Goal: Task Accomplishment & Management: Manage account settings

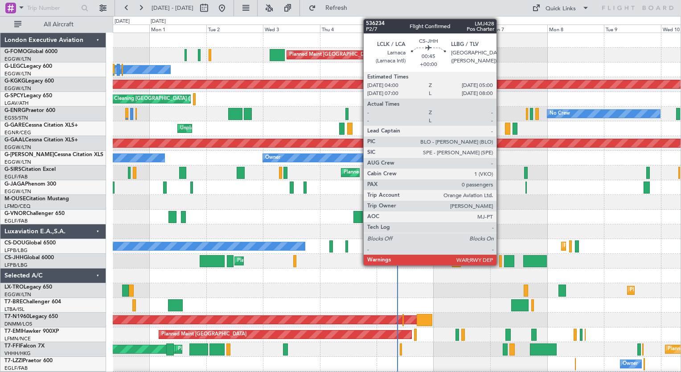
click at [501, 263] on div at bounding box center [500, 261] width 3 height 12
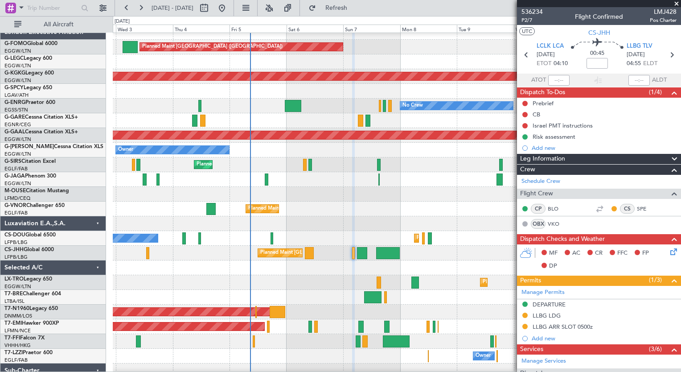
click at [305, 227] on div at bounding box center [397, 223] width 568 height 15
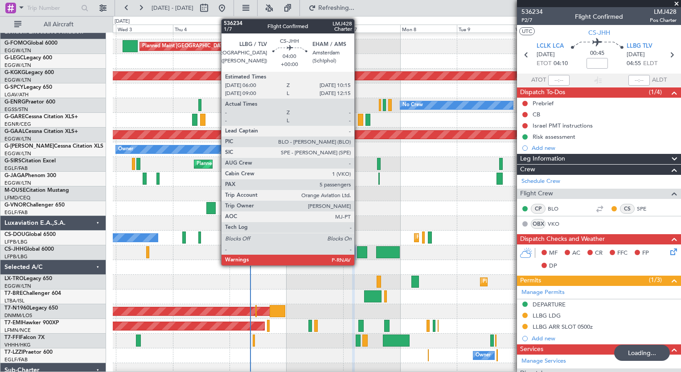
click at [360, 252] on div at bounding box center [362, 252] width 10 height 12
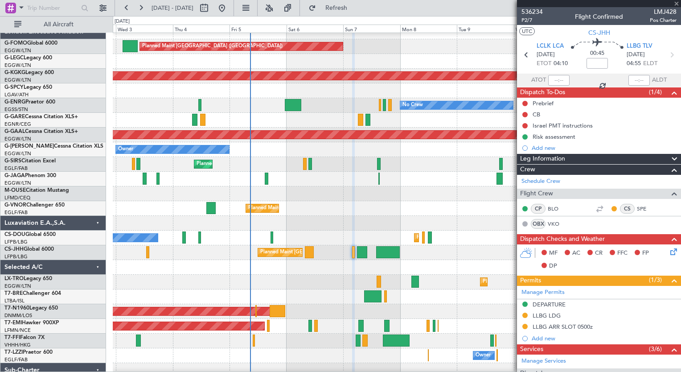
type input "5"
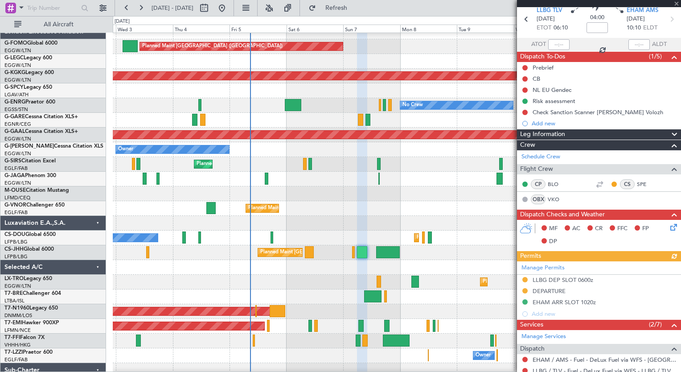
scroll to position [35, 0]
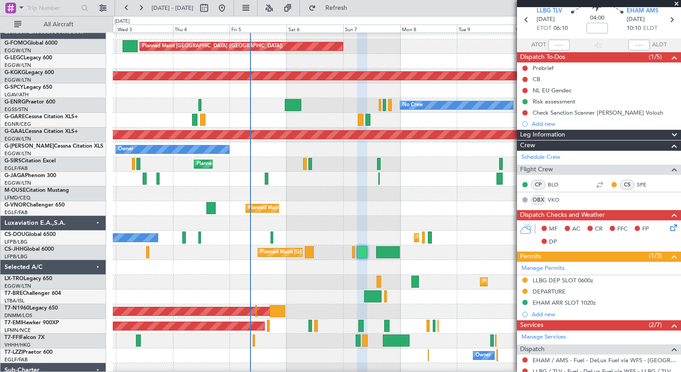
click at [567, 286] on div "DEPARTURE" at bounding box center [599, 291] width 164 height 11
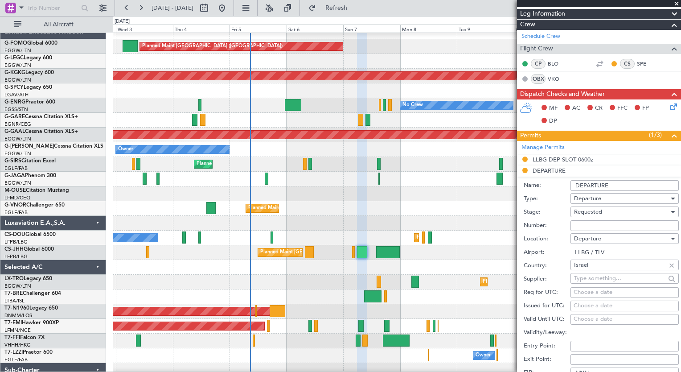
scroll to position [199, 0]
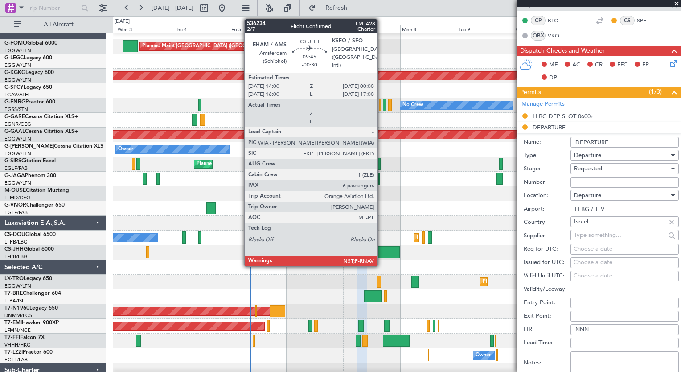
click at [382, 252] on div at bounding box center [388, 252] width 24 height 12
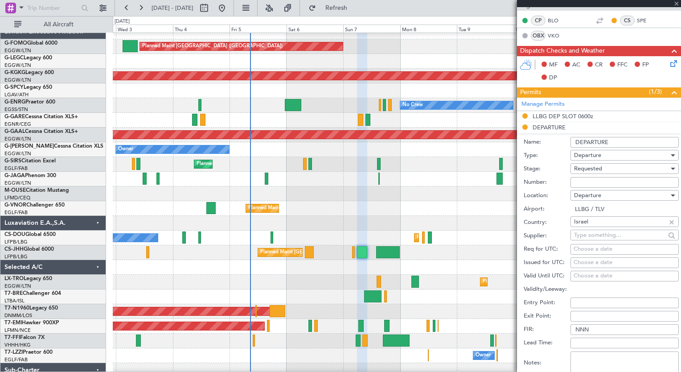
type input "-00:30"
type input "6"
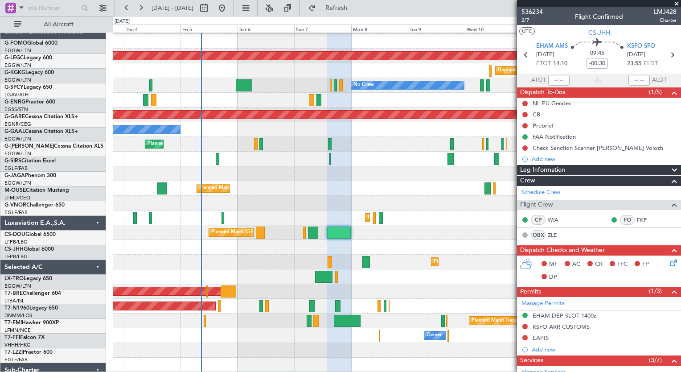
scroll to position [29, 0]
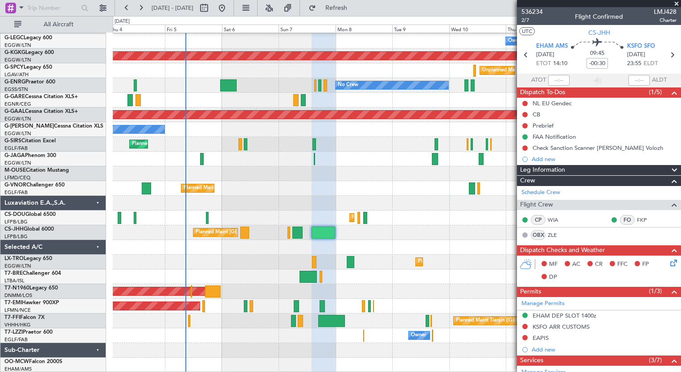
click at [264, 151] on div "Planned Maint London (Luton) Owner AOG Maint Istanbul (Ataturk) Unplanned Maint…" at bounding box center [397, 188] width 568 height 368
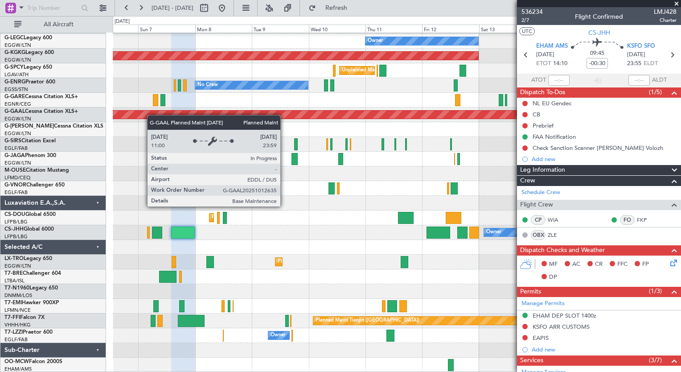
click at [124, 110] on div "Planned Maint London (Luton) Owner AOG Maint Istanbul (Ataturk) Unplanned Maint…" at bounding box center [397, 188] width 568 height 368
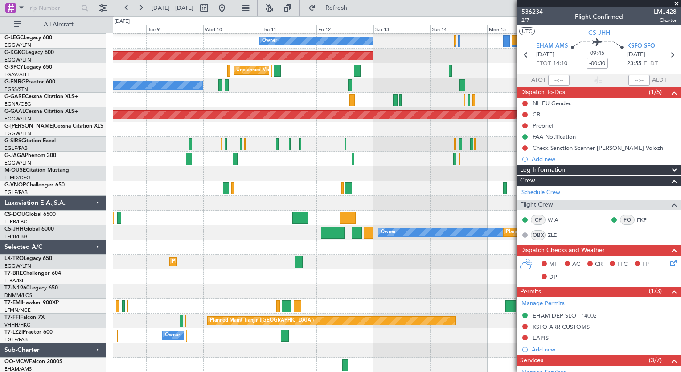
click at [229, 219] on div "Planned Maint London (Luton) Owner AOG Maint Istanbul (Ataturk) Unplanned Maint…" at bounding box center [397, 188] width 568 height 368
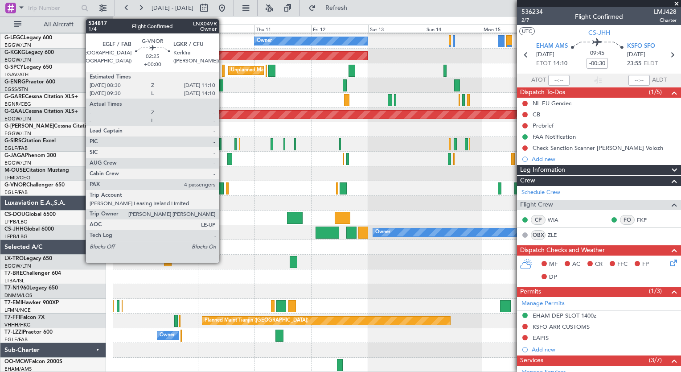
click at [223, 186] on div at bounding box center [221, 188] width 7 height 12
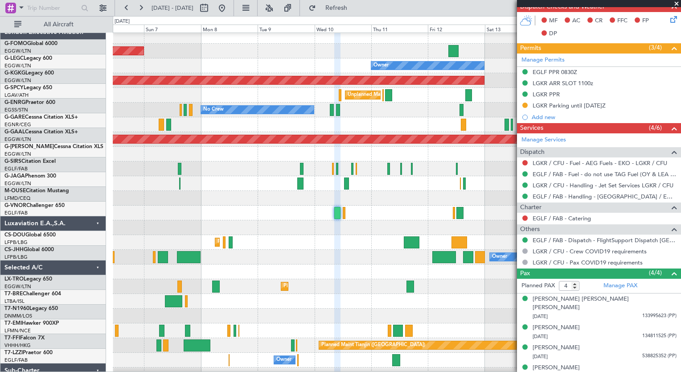
scroll to position [3, 0]
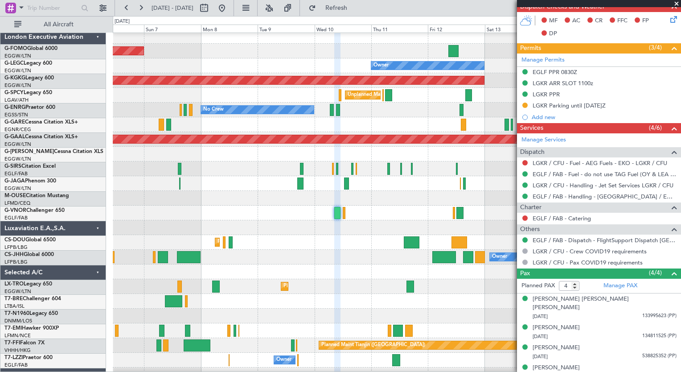
click at [462, 271] on div at bounding box center [397, 271] width 568 height 15
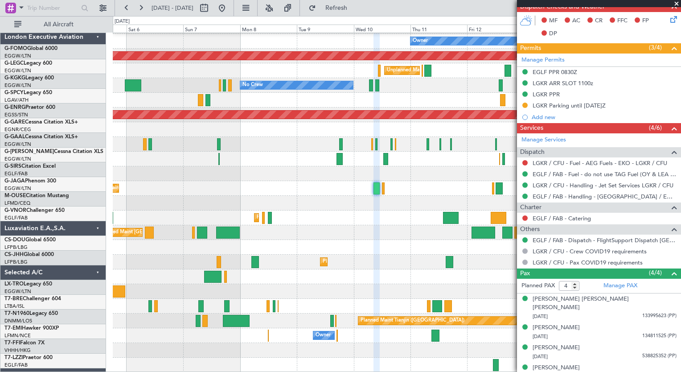
scroll to position [29, 0]
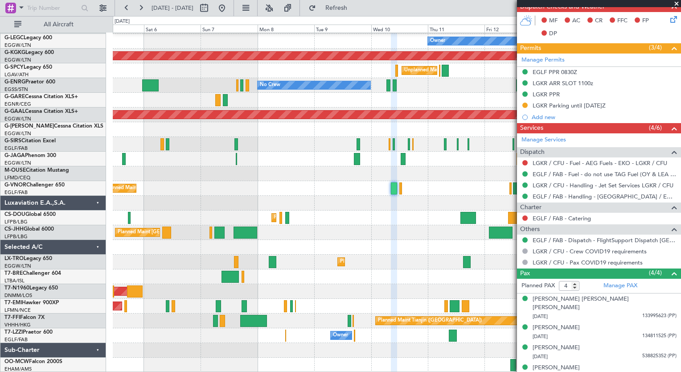
click at [401, 211] on div "Planned Maint Paris (Le Bourget) Planned Maint Paris (Le Bourget) Planned Maint…" at bounding box center [397, 217] width 568 height 15
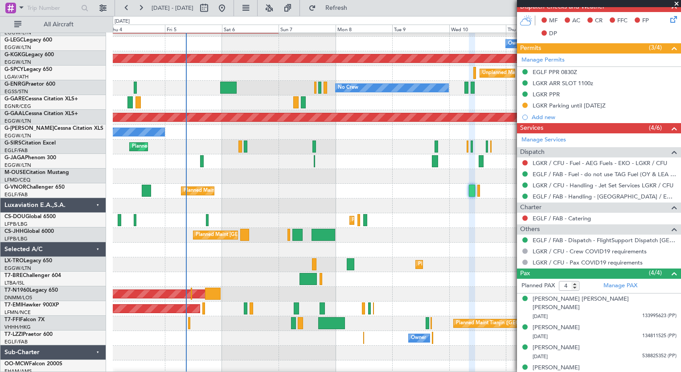
click at [450, 222] on div "Planned Maint Paris (Le Bourget) Planned Maint Paris (Le Bourget) Planned Maint…" at bounding box center [397, 220] width 568 height 15
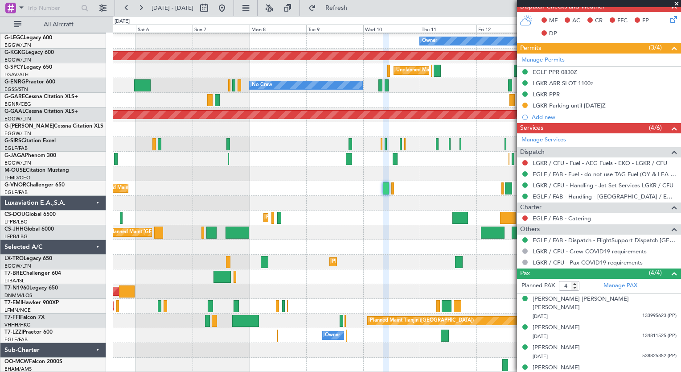
click at [206, 179] on div "Planned Maint London (Luton) Owner AOG Maint Istanbul (Ataturk) Unplanned Maint…" at bounding box center [397, 188] width 568 height 368
click at [305, 42] on div "Owner" at bounding box center [397, 41] width 568 height 15
click at [276, 8] on button at bounding box center [269, 8] width 14 height 14
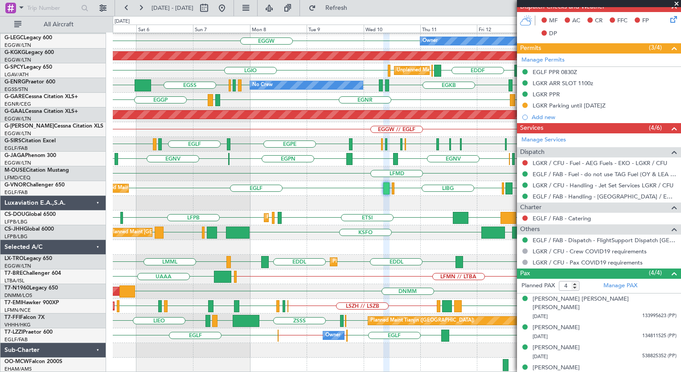
click at [341, 233] on div "Owner Planned Maint Paris (Le Bourget) Planned Maint Paris (Le Bourget) LFPB LL…" at bounding box center [397, 232] width 568 height 15
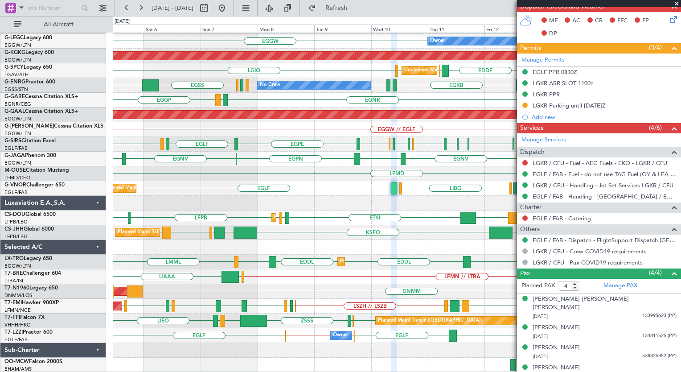
click at [347, 214] on div "Planned Maint London (Luton) KTEB // EGGW EGGW OLBA EGGW Owner LIRA or EGGW EIN…" at bounding box center [397, 188] width 568 height 368
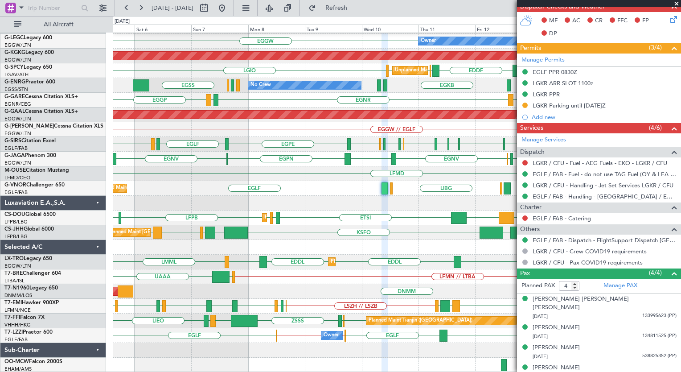
click at [388, 121] on div "KTEB // EGGW EGGW OLBA EGGW Planned Maint London (Luton) LIRA or EGGW EINN or E…" at bounding box center [397, 188] width 568 height 368
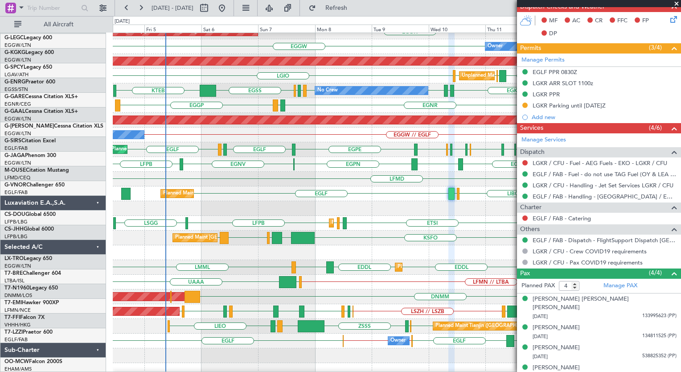
click at [278, 248] on div at bounding box center [397, 252] width 568 height 15
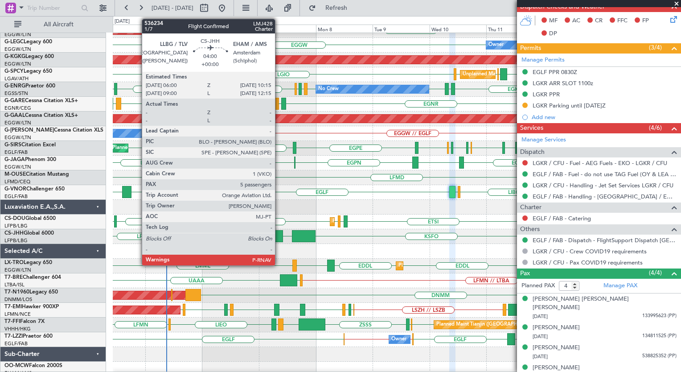
click at [279, 238] on div at bounding box center [278, 236] width 10 height 12
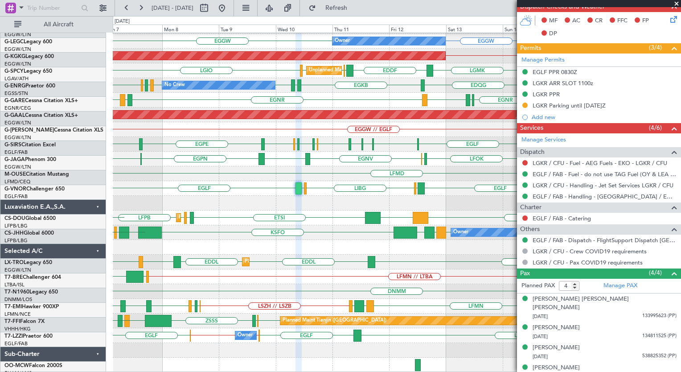
scroll to position [29, 0]
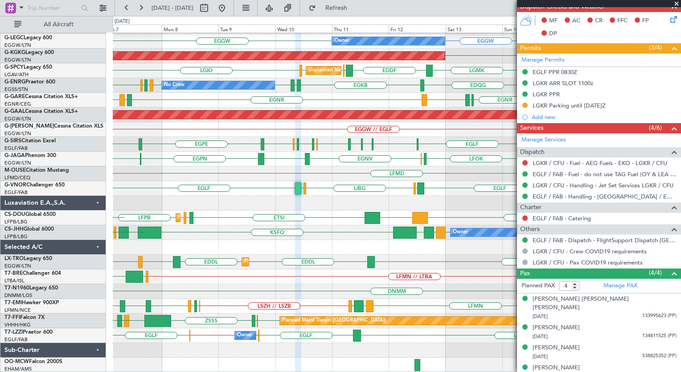
click at [215, 207] on div "OLBA EGGW Planned Maint London (Luton) Owner EGGW EGGW AOG Maint Istanbul (Atat…" at bounding box center [397, 188] width 568 height 368
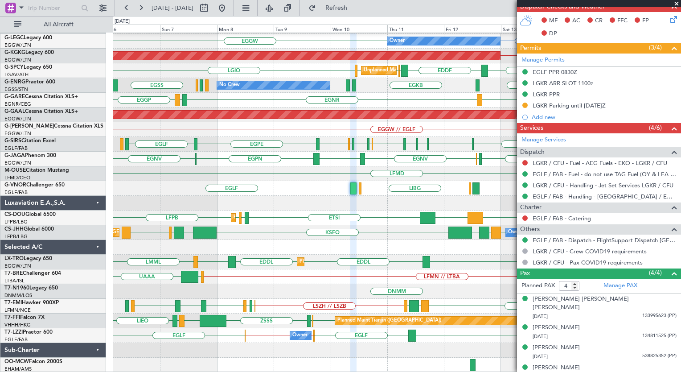
click at [310, 185] on div "KTEB // EGGW EGGW OLBA EGGW Planned Maint London (Luton) Owner EGGW LIRA or EGG…" at bounding box center [397, 188] width 568 height 368
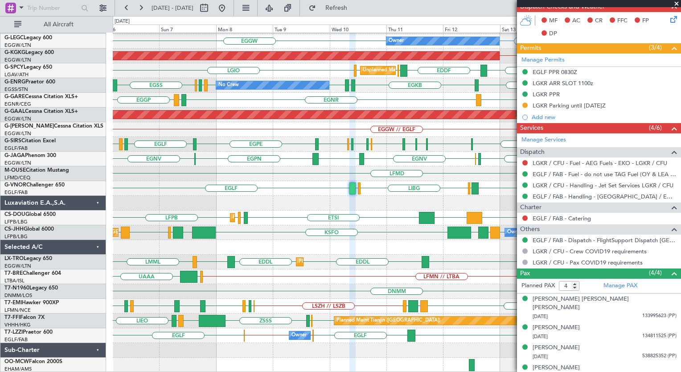
click at [676, 3] on span at bounding box center [676, 4] width 9 height 8
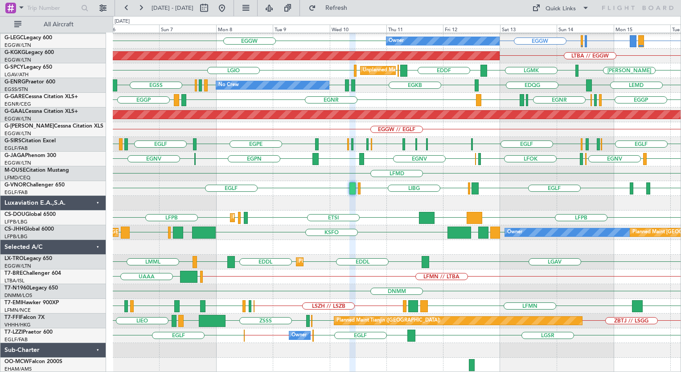
type input "0"
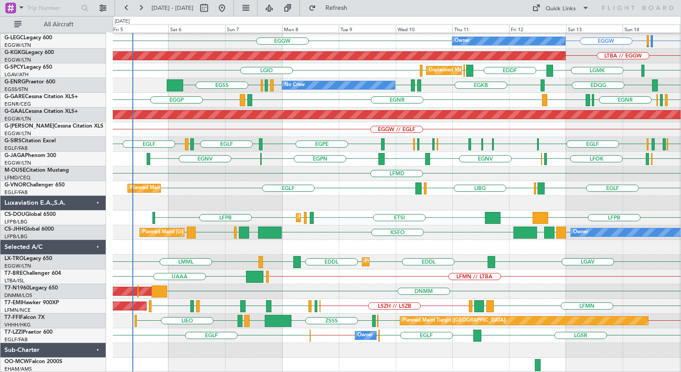
click at [444, 198] on div "KTEB // EGGW EGGW OLBA EGGW Planned Maint London (Luton) EINN or EGGW EGAC or E…" at bounding box center [397, 188] width 568 height 368
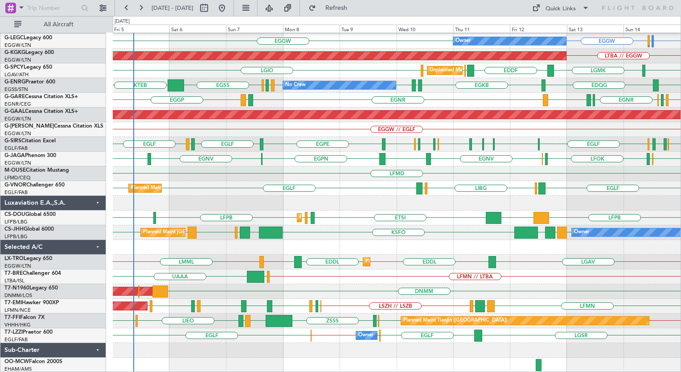
scroll to position [26, 0]
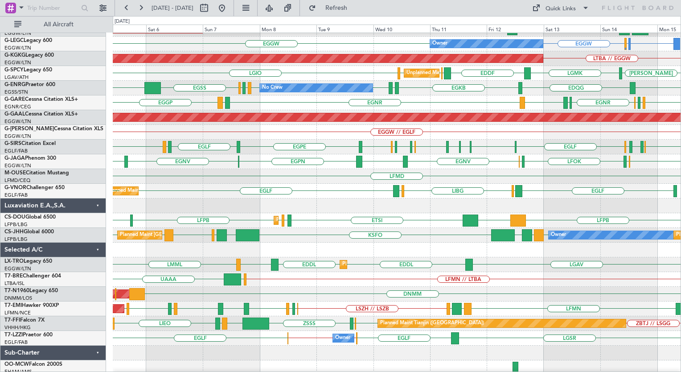
click at [421, 201] on div at bounding box center [397, 205] width 568 height 15
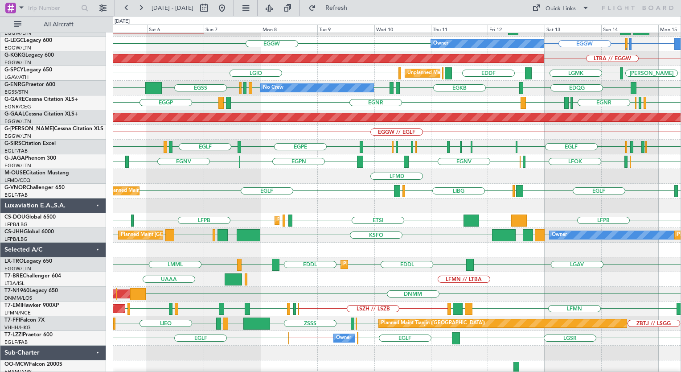
click at [332, 330] on div "Planned Maint Tianjin (Binhai) ZBTJ // LSGG ZBTJ ZBAA ZSSS LIEO LTBA LIEO LFMN" at bounding box center [397, 323] width 568 height 15
click at [305, 171] on div "LFMD" at bounding box center [397, 176] width 568 height 15
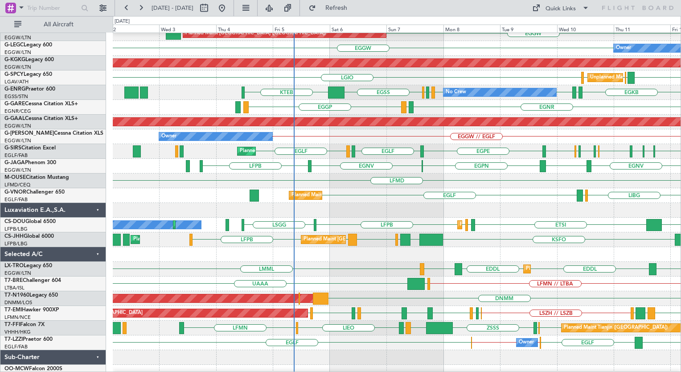
scroll to position [29, 0]
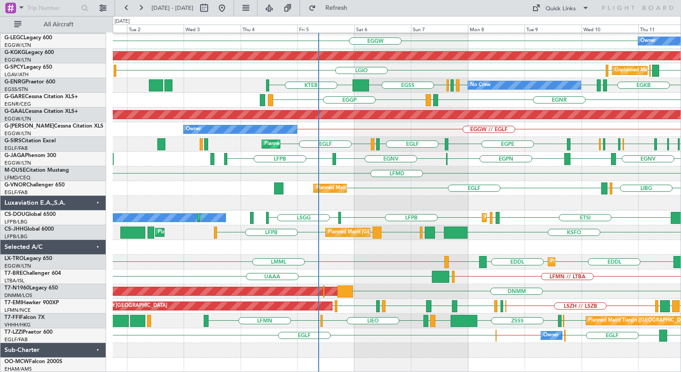
click at [423, 197] on div "Planned Maint London (Luton) EGGW OLBA Owner EGGW EGGW Owner AOG Maint Istanbul…" at bounding box center [397, 188] width 568 height 368
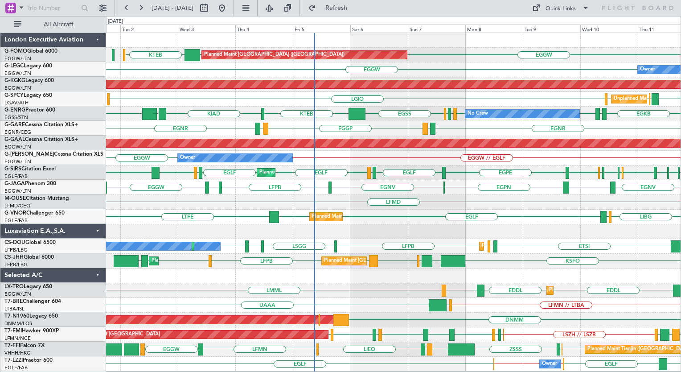
scroll to position [0, 0]
click at [423, 197] on div "LFMD" at bounding box center [393, 202] width 575 height 15
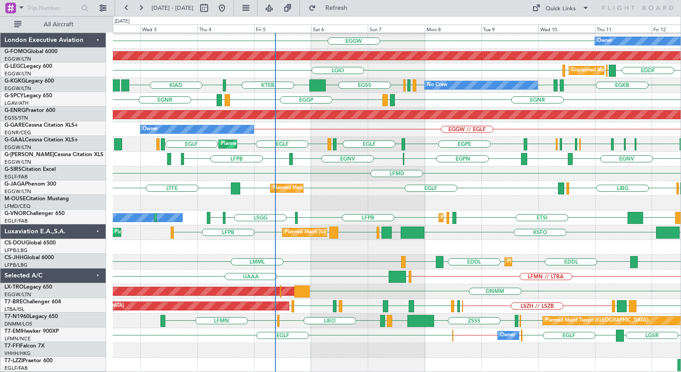
scroll to position [29, 0]
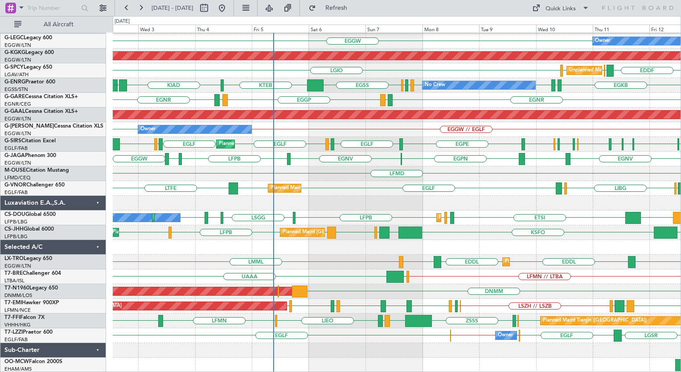
click at [491, 167] on div "LFMD" at bounding box center [397, 173] width 568 height 15
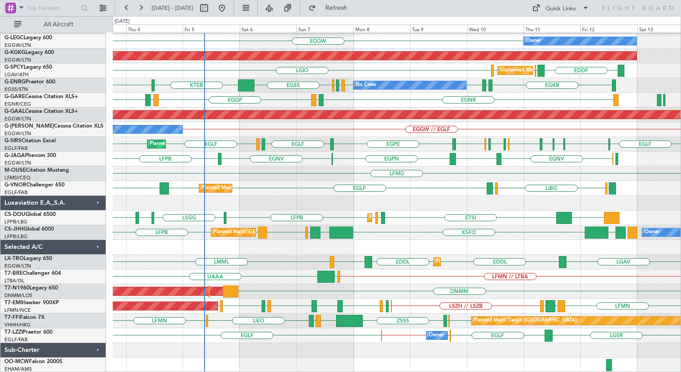
click at [360, 228] on div "EHAM KSFO EHAM LLBG LCLK LFPB LFPB Planned Maint Paris (Le Bourget) Owner EGGW …" at bounding box center [397, 232] width 568 height 15
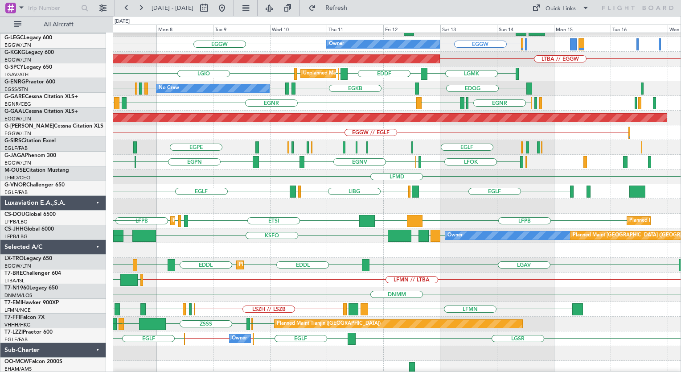
scroll to position [25, 0]
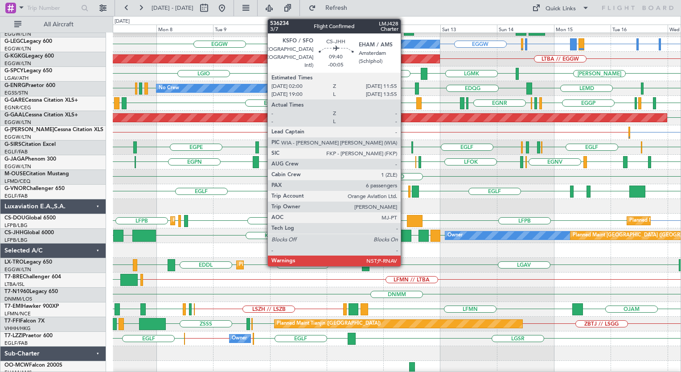
click at [405, 236] on div at bounding box center [400, 236] width 24 height 12
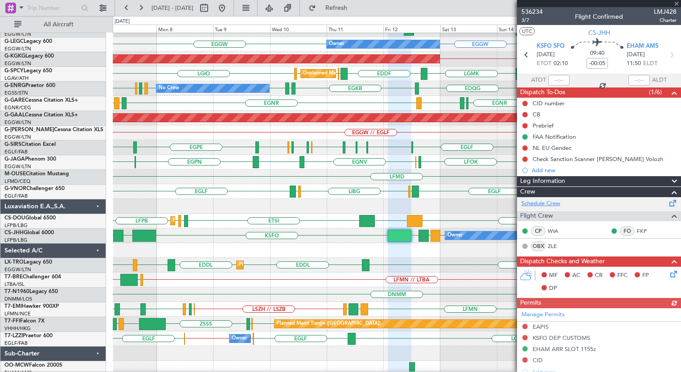
click at [551, 202] on link "Schedule Crew" at bounding box center [541, 203] width 39 height 9
click at [342, 81] on div "KTEB // EGGW EGGW OLBA EGGW Planned Maint London (Luton) EGGW EHEH or EGGW EGGW…" at bounding box center [397, 192] width 568 height 368
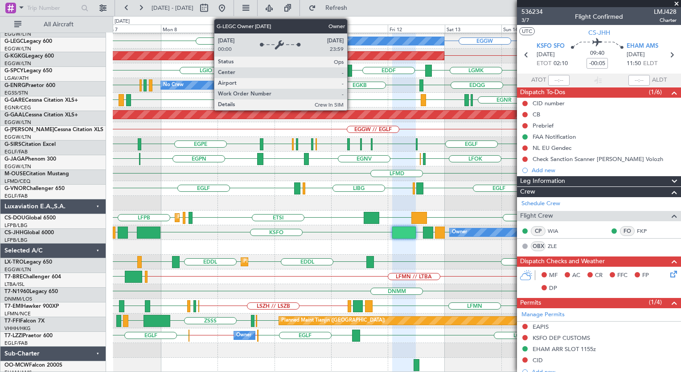
scroll to position [29, 0]
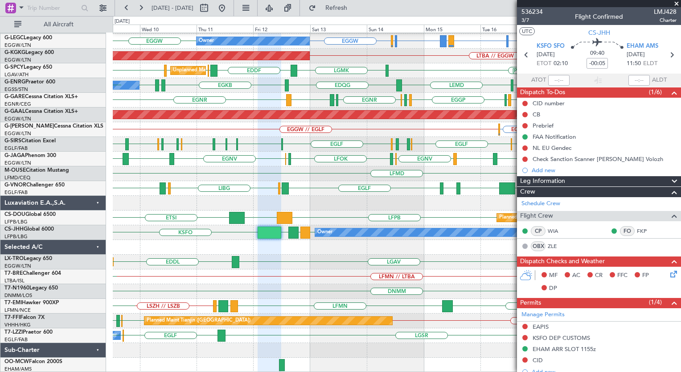
click at [303, 131] on div "KTEB // EGGW EGGW OLBA EGGW Owner EGGW EHEH or EGGW EGGW LIRA or EGGW EINN or E…" at bounding box center [397, 188] width 568 height 368
click at [524, 22] on span "3/7" at bounding box center [532, 21] width 21 height 8
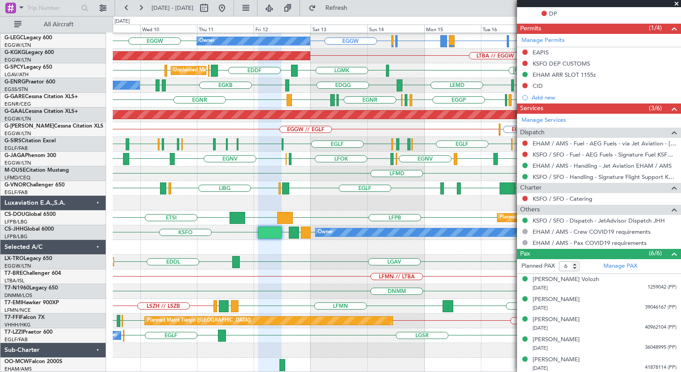
scroll to position [294, 0]
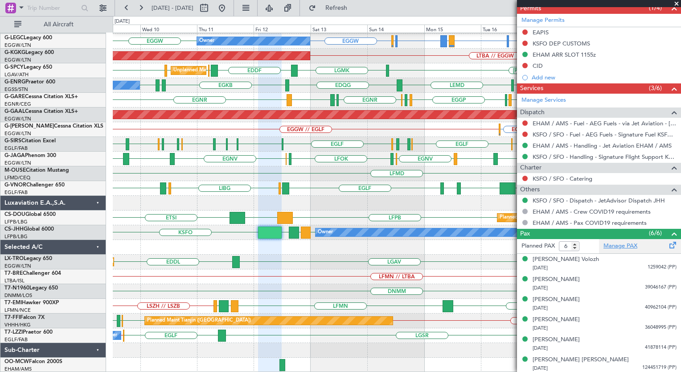
click at [608, 243] on link "Manage PAX" at bounding box center [621, 246] width 34 height 9
click at [355, 8] on span "Refresh" at bounding box center [336, 8] width 37 height 6
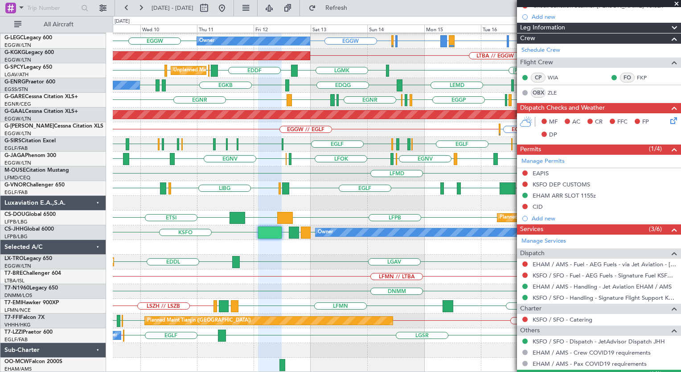
scroll to position [0, 0]
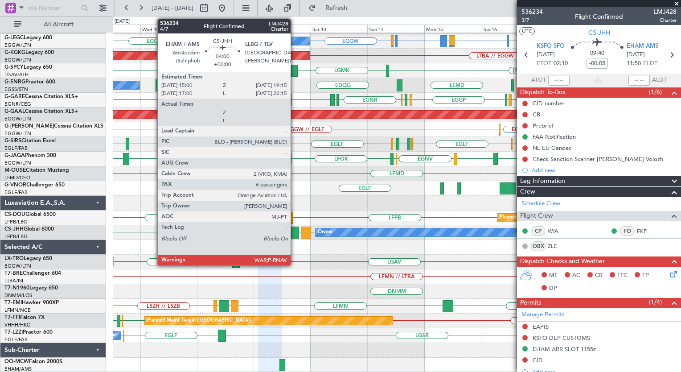
click at [295, 230] on div at bounding box center [294, 233] width 10 height 12
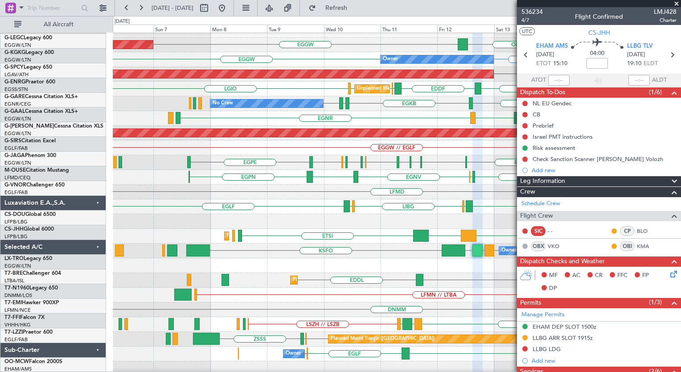
click at [413, 265] on div at bounding box center [397, 265] width 568 height 15
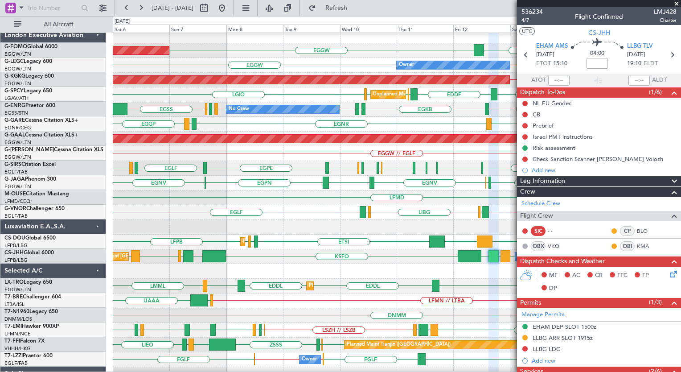
scroll to position [4, 0]
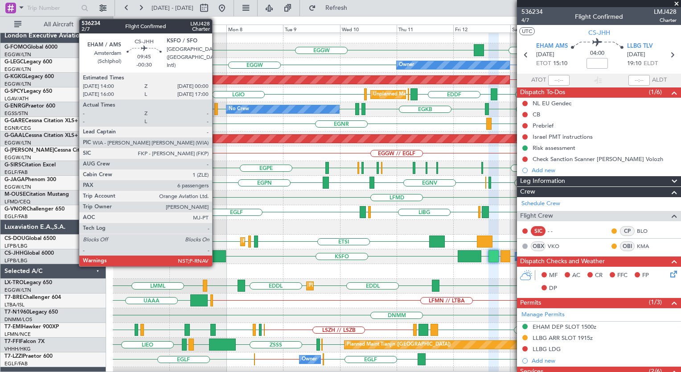
click at [216, 258] on div at bounding box center [214, 256] width 24 height 12
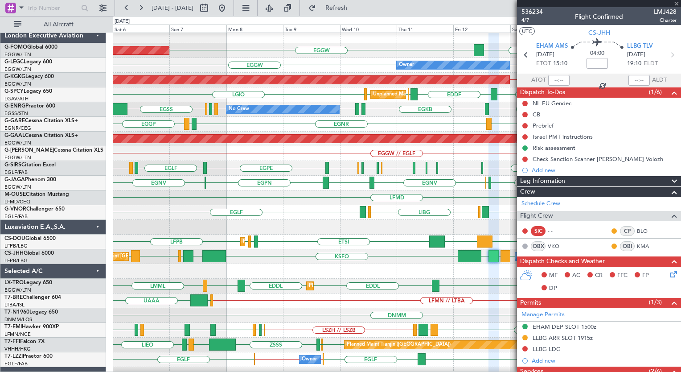
type input "-00:30"
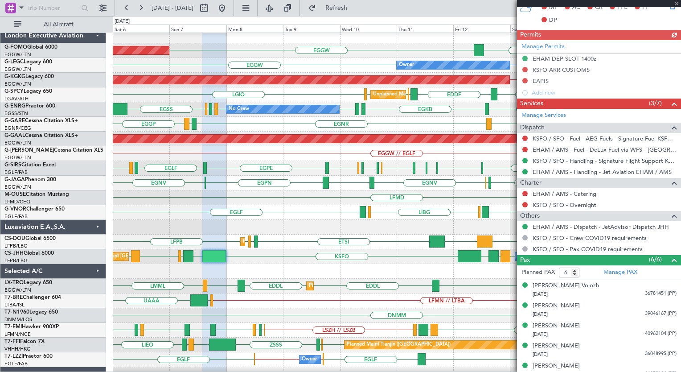
scroll to position [284, 0]
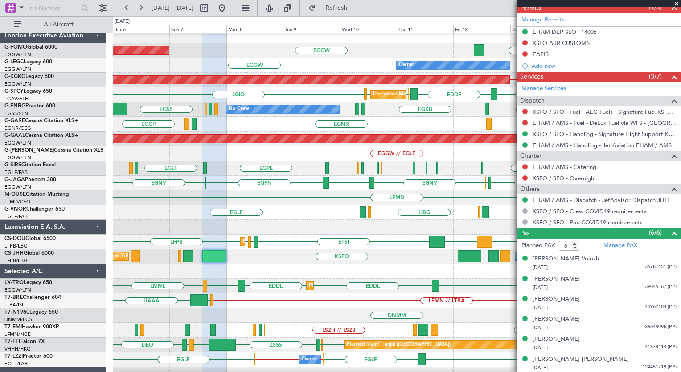
click at [678, 2] on span at bounding box center [676, 4] width 9 height 8
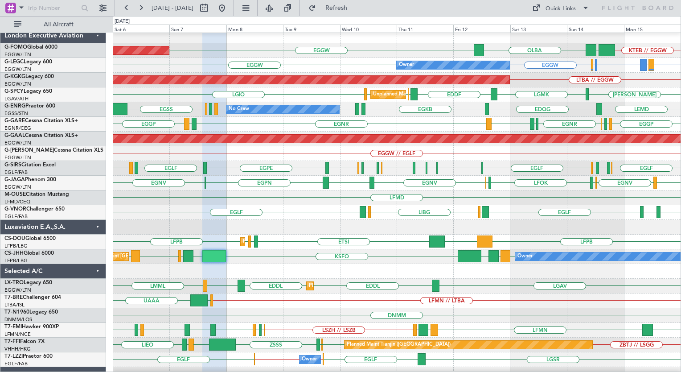
type input "0"
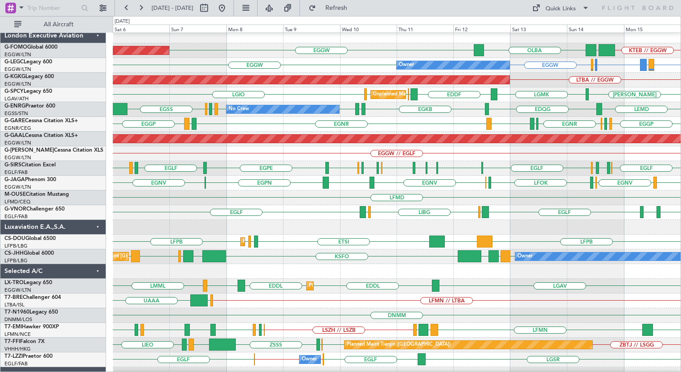
click at [286, 212] on div "EGLF LFMN EGLF LGKR LIBG EGLF LGKR Planned Maint London (Farnborough)" at bounding box center [397, 212] width 568 height 15
click at [66, 9] on input "text" at bounding box center [52, 7] width 51 height 13
type input "522299"
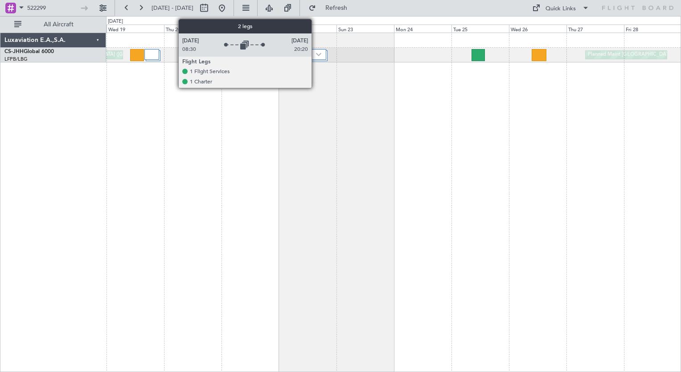
click at [316, 50] on div at bounding box center [312, 54] width 27 height 11
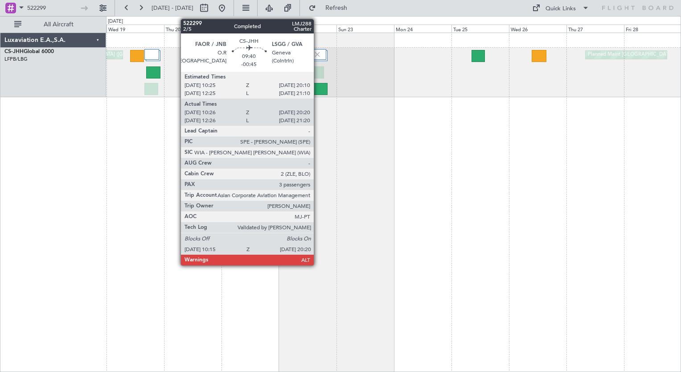
click at [318, 87] on div at bounding box center [315, 89] width 25 height 12
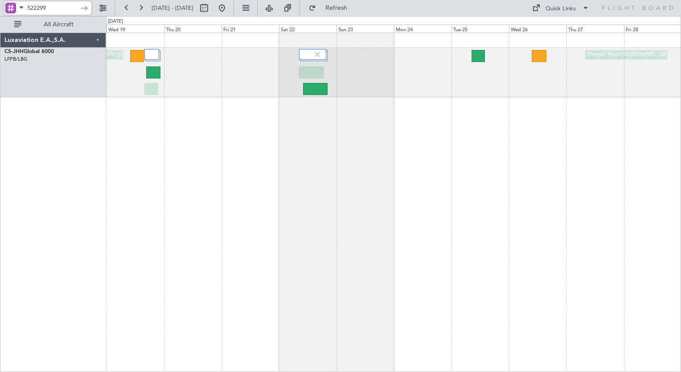
drag, startPoint x: 37, startPoint y: 5, endPoint x: 4, endPoint y: -1, distance: 34.4
click at [4, 0] on html "522299 19 Feb 2025 - 01 Mar 2025 Refresh Quick Links All Aircraft Planned Maint…" at bounding box center [340, 186] width 681 height 372
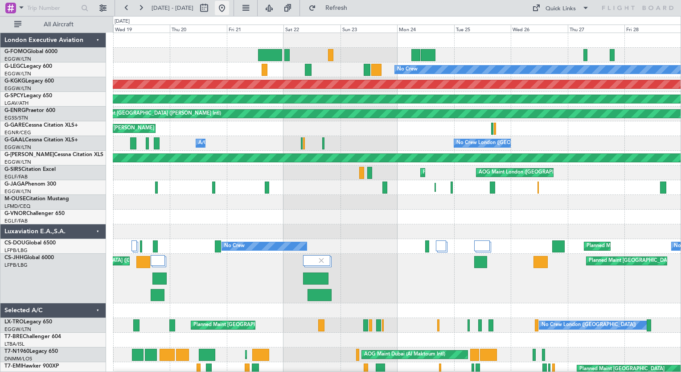
click at [229, 9] on button at bounding box center [222, 8] width 14 height 14
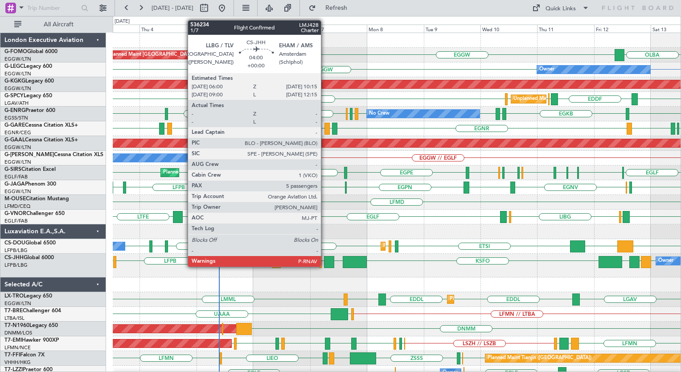
click at [325, 266] on div at bounding box center [329, 262] width 10 height 12
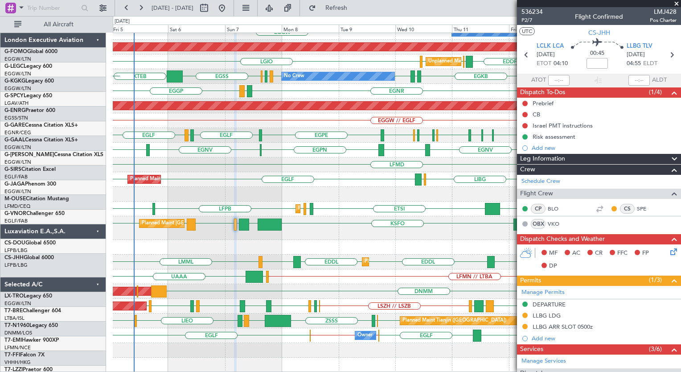
scroll to position [37, 0]
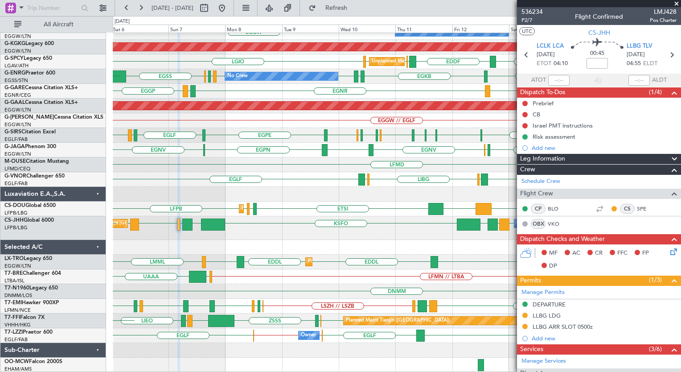
click at [158, 171] on div "EGGW OLBA Planned Maint London (Luton) EGGW EGGW Owner AOG Maint Istanbul (Atat…" at bounding box center [397, 184] width 568 height 377
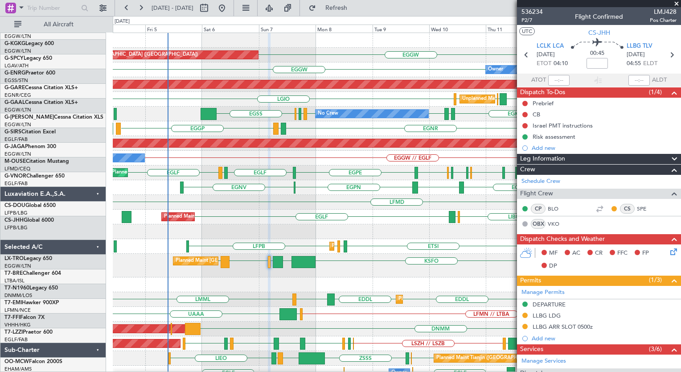
scroll to position [0, 0]
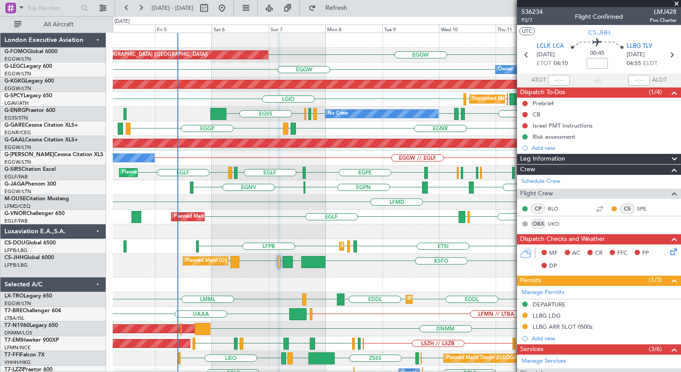
click at [323, 213] on div "OLBA EGGW Planned Maint London (Luton) EGGW KTEB // EGGW EGGW EGGW Owner EINN o…" at bounding box center [397, 221] width 568 height 377
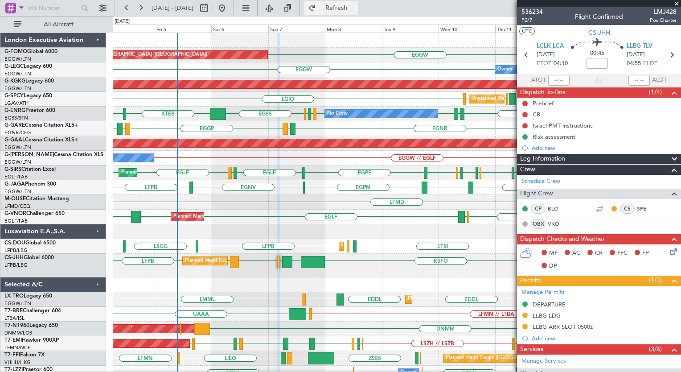
click at [355, 11] on span "Refresh" at bounding box center [336, 8] width 37 height 6
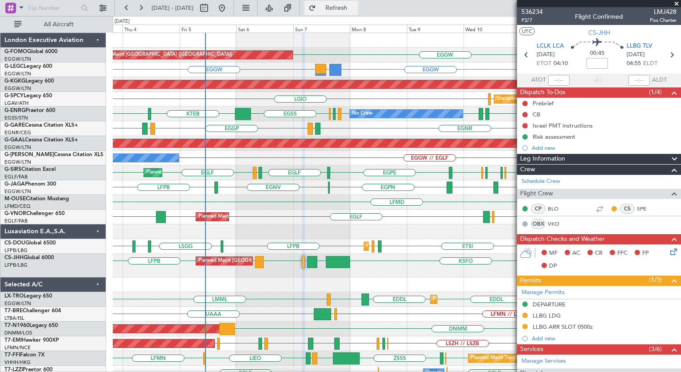
click at [355, 8] on span "Refresh" at bounding box center [336, 8] width 37 height 6
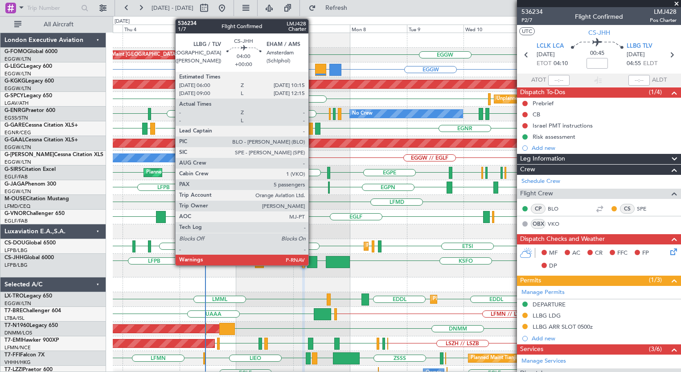
click at [313, 259] on div at bounding box center [312, 262] width 10 height 12
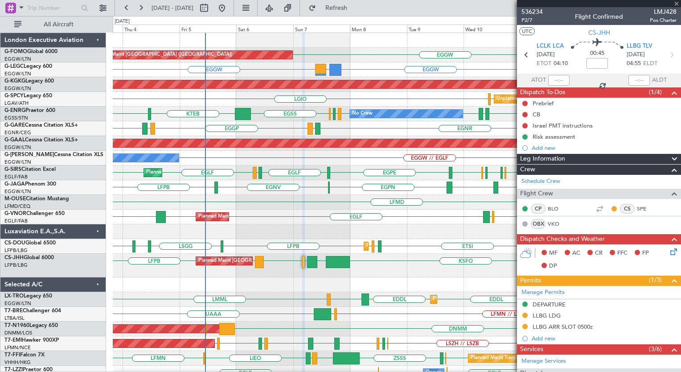
type input "5"
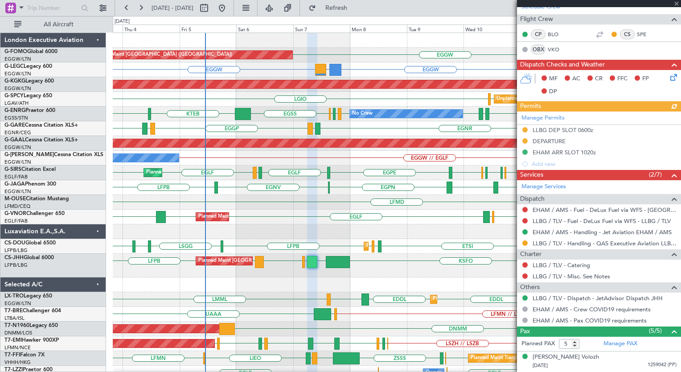
scroll to position [189, 0]
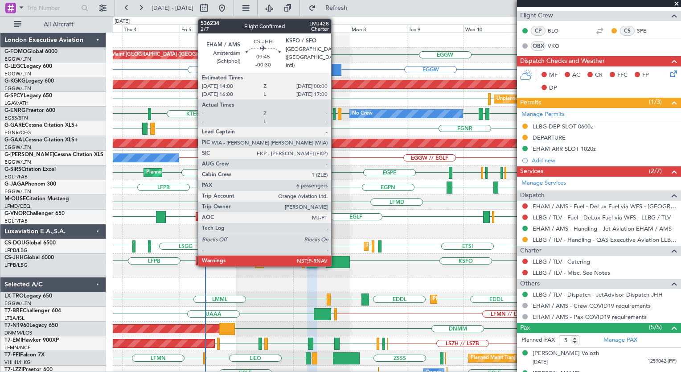
click at [335, 263] on div at bounding box center [338, 262] width 24 height 12
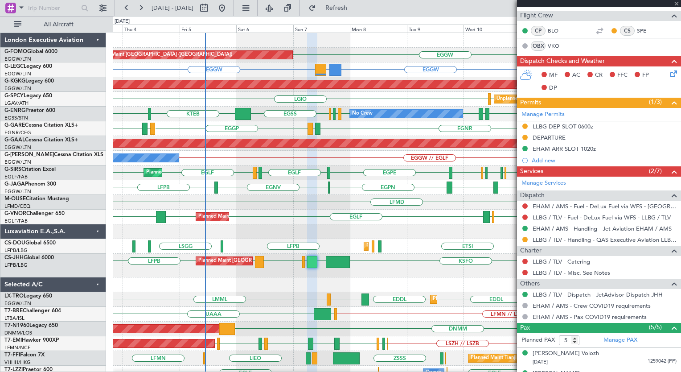
type input "-00:30"
type input "6"
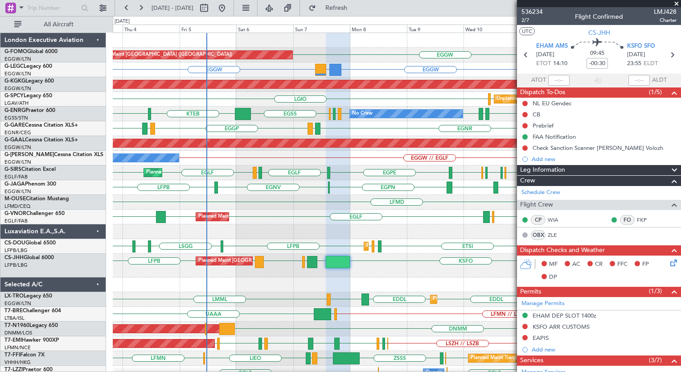
drag, startPoint x: 404, startPoint y: 242, endPoint x: 59, endPoint y: 175, distance: 351.9
click at [349, 190] on div "LFOK EGCC EGNV EGNV LFPB LIML EGPN" at bounding box center [397, 187] width 568 height 15
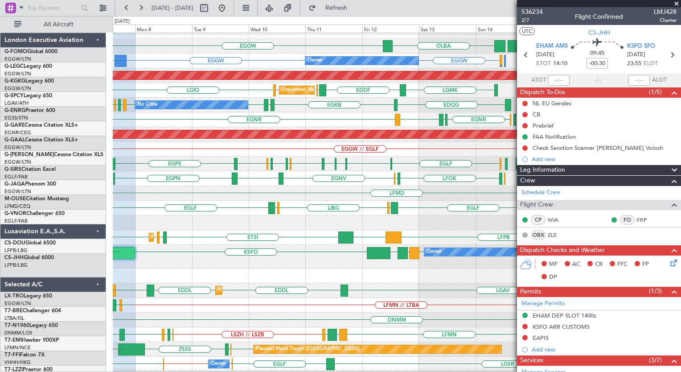
scroll to position [9, 0]
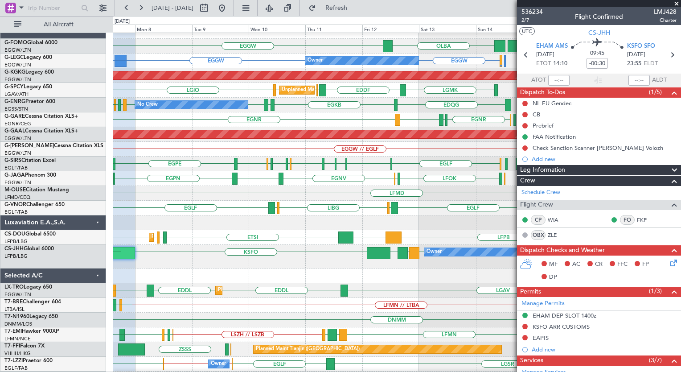
click at [216, 240] on div "LFPB DGAA LFPB ETSI EGGW LFPB Planned Maint Paris (Le Bourget) Planned Maint Pa…" at bounding box center [397, 237] width 568 height 15
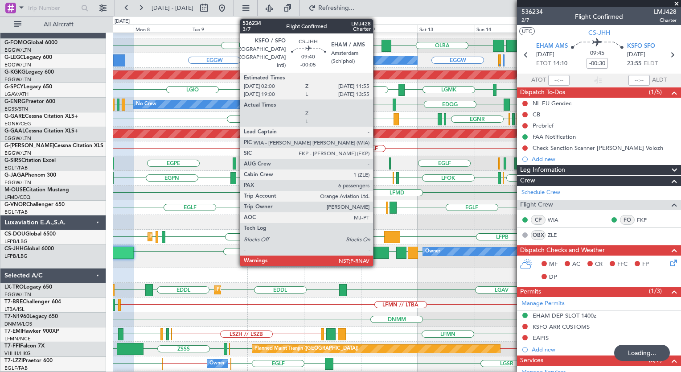
click at [377, 252] on div at bounding box center [378, 253] width 24 height 12
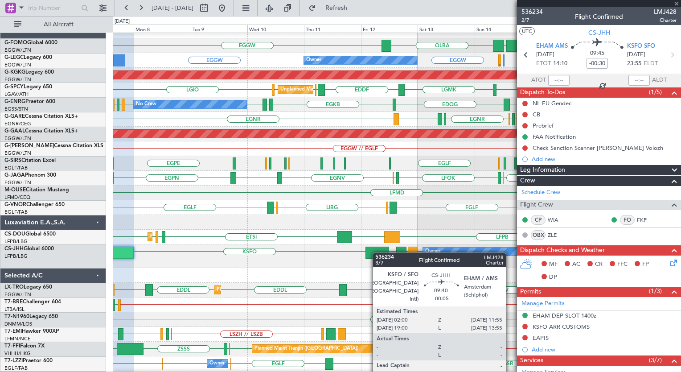
type input "-00:05"
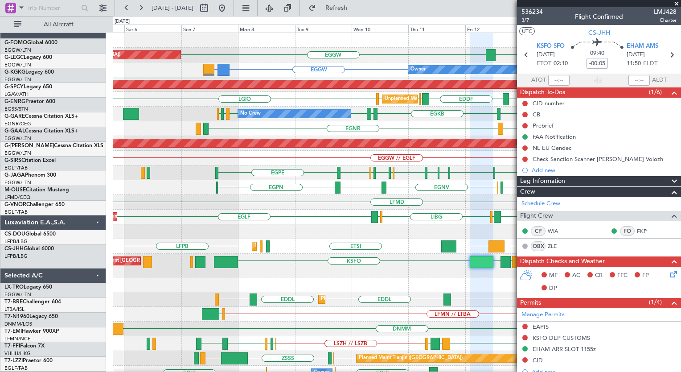
scroll to position [0, 0]
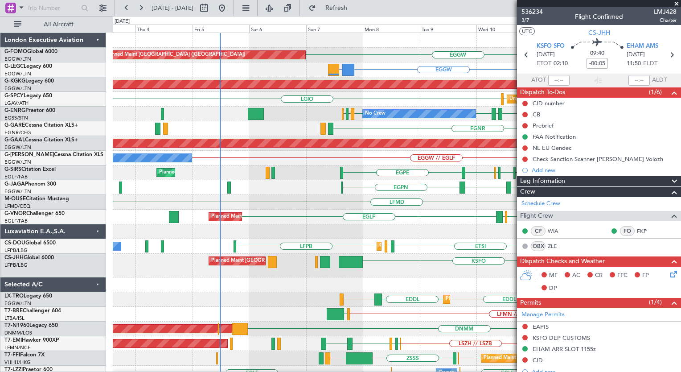
click at [480, 276] on div "OLBA EGGW Planned Maint London (Luton) EGGW KTEB // EGGW EGGW EGGW HECA or EGGW…" at bounding box center [397, 221] width 568 height 377
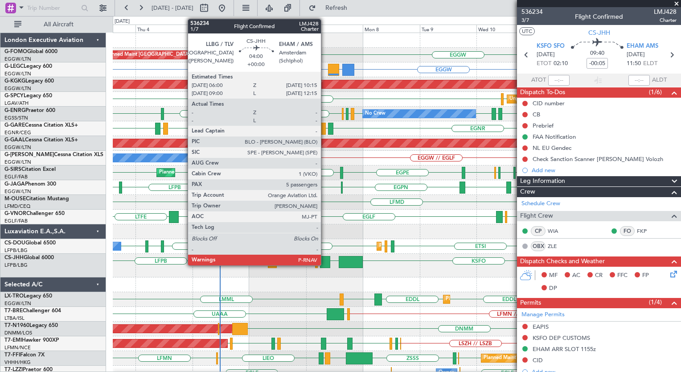
click at [325, 262] on div at bounding box center [325, 262] width 10 height 12
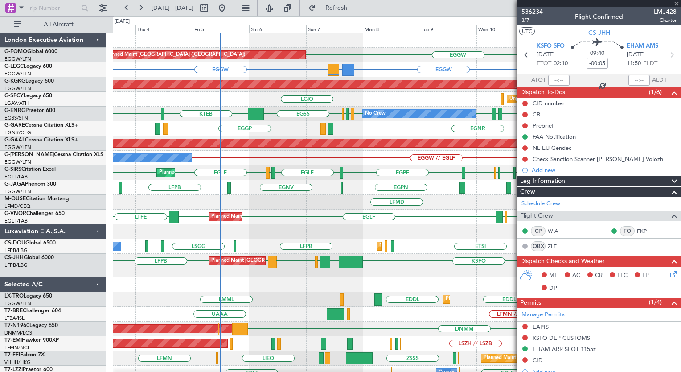
type input "5"
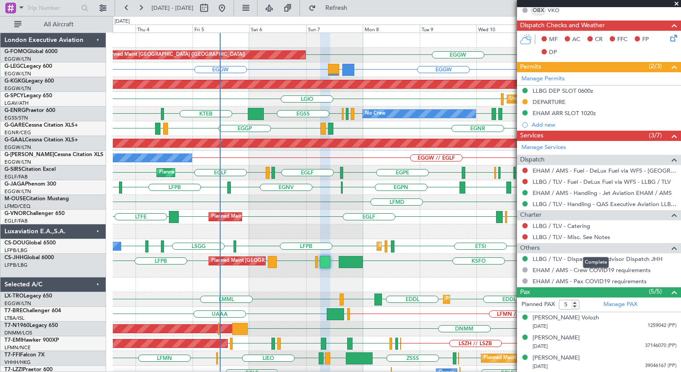
scroll to position [225, 0]
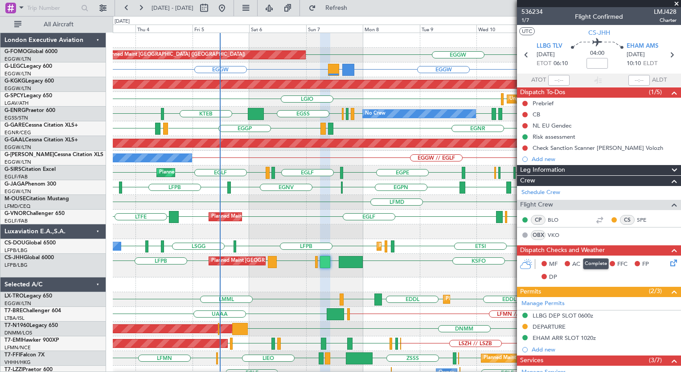
scroll to position [225, 0]
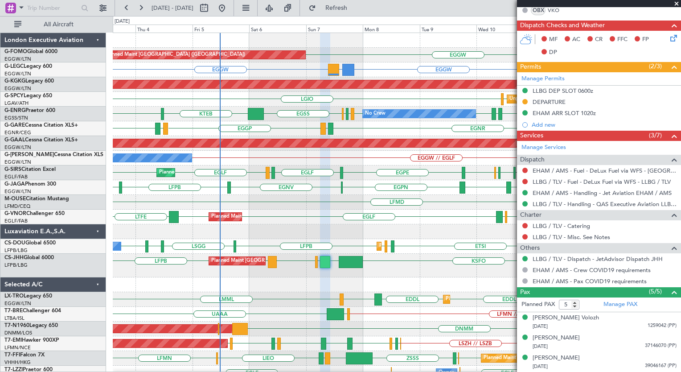
click at [677, 3] on span at bounding box center [676, 4] width 9 height 8
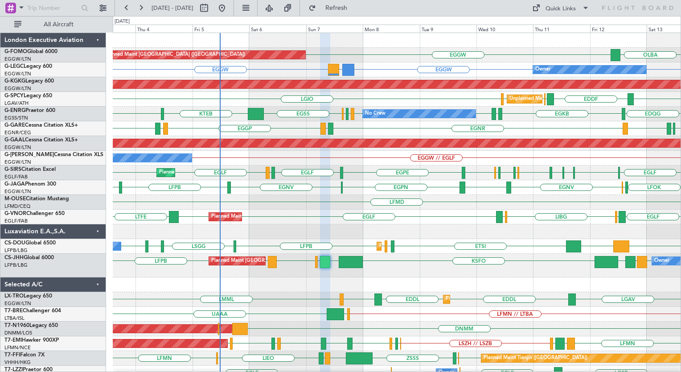
type input "0"
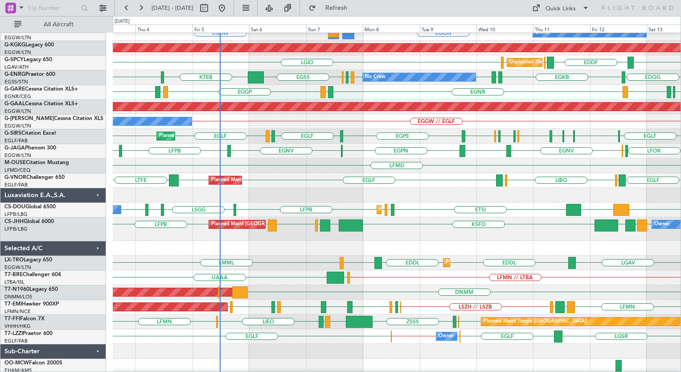
scroll to position [0, 0]
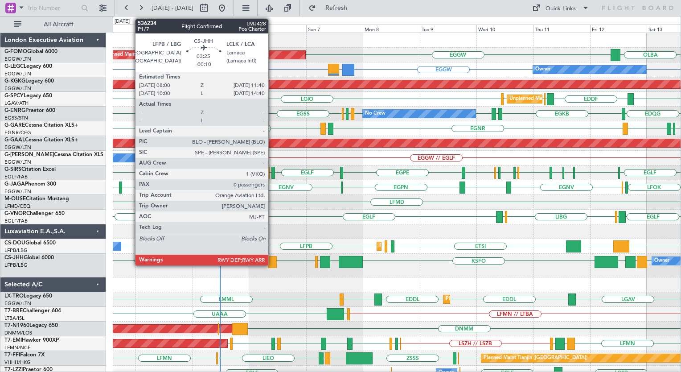
click at [272, 263] on div at bounding box center [272, 262] width 9 height 12
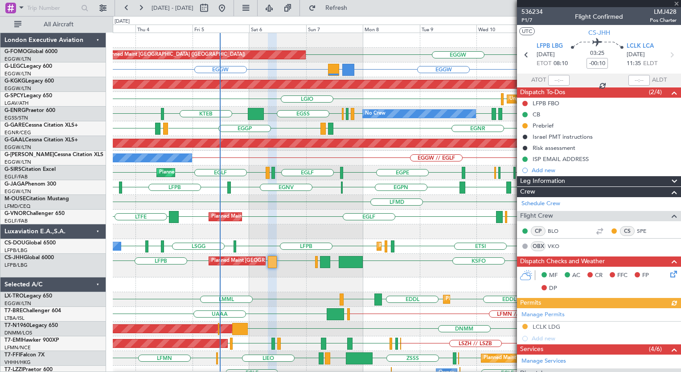
scroll to position [152, 0]
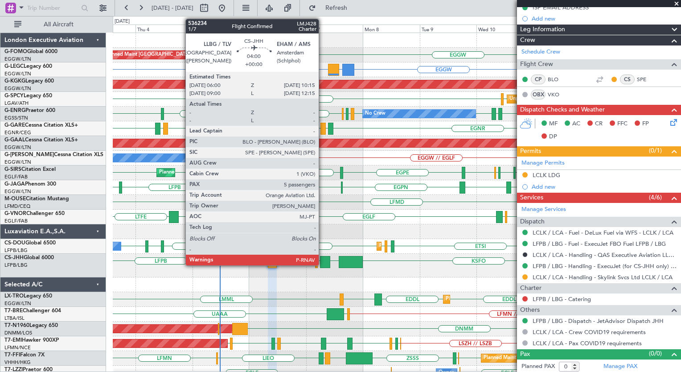
click at [323, 261] on div at bounding box center [325, 262] width 10 height 12
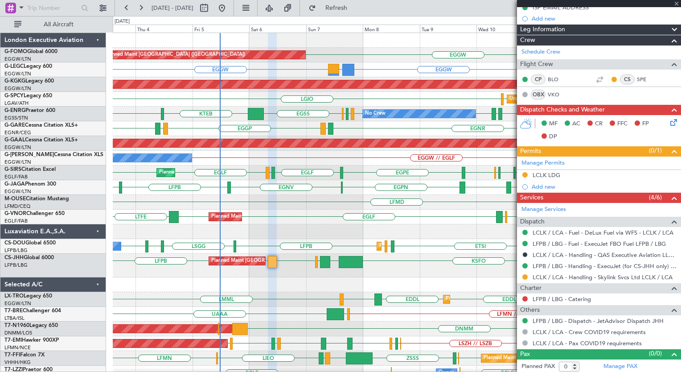
type input "5"
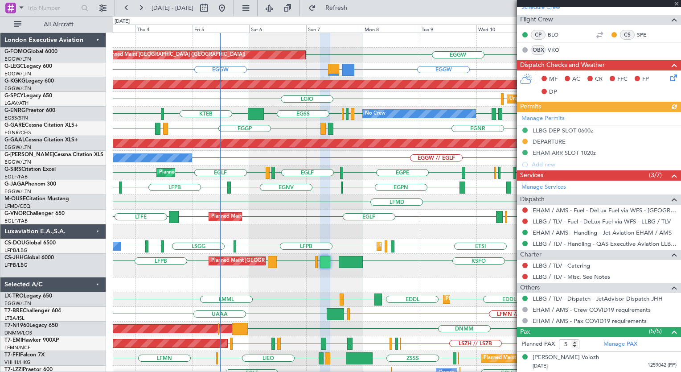
scroll to position [263, 0]
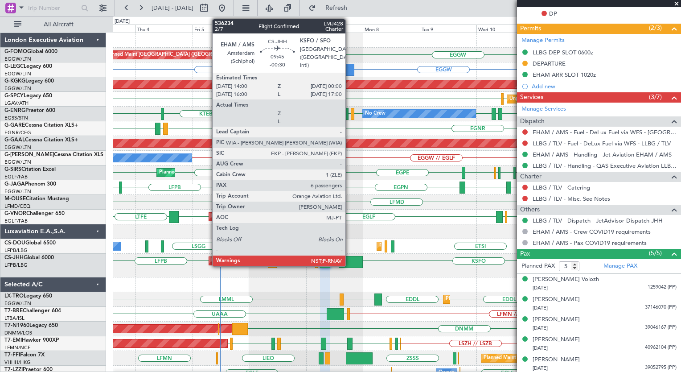
click at [350, 264] on div at bounding box center [351, 262] width 24 height 12
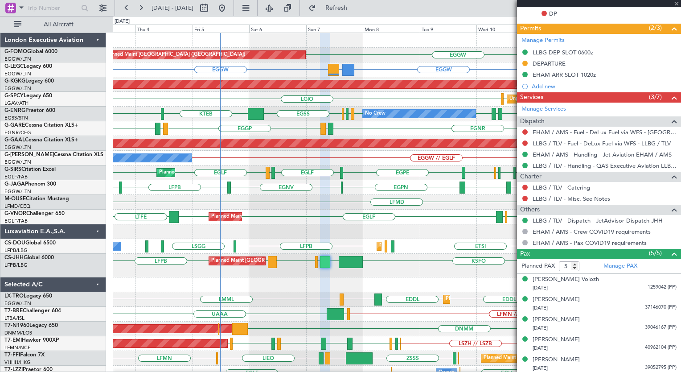
type input "-00:30"
type input "6"
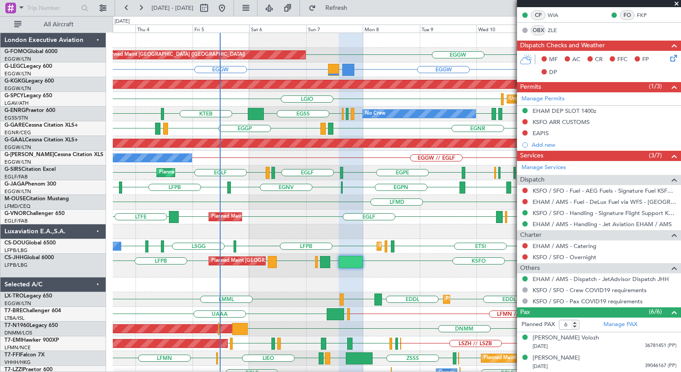
scroll to position [284, 0]
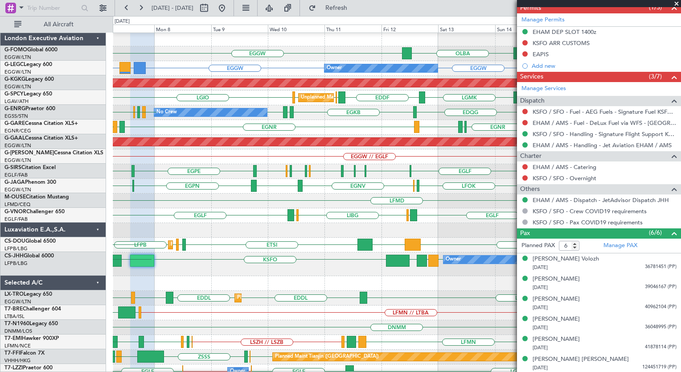
click at [275, 252] on div "LFPB LLBG [GEOGRAPHIC_DATA] KSFO [GEOGRAPHIC_DATA] Owner Planned Maint [GEOGRAP…" at bounding box center [397, 264] width 568 height 24
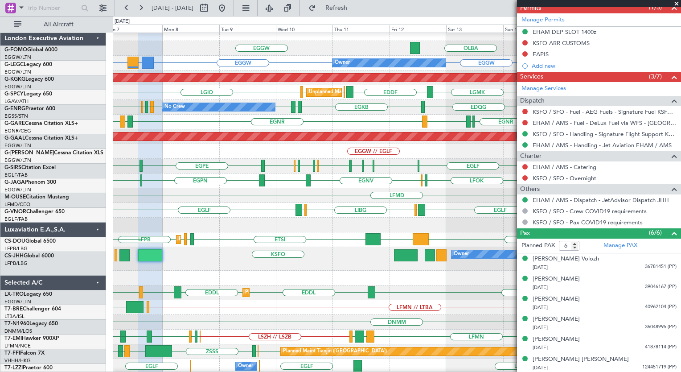
scroll to position [7, 0]
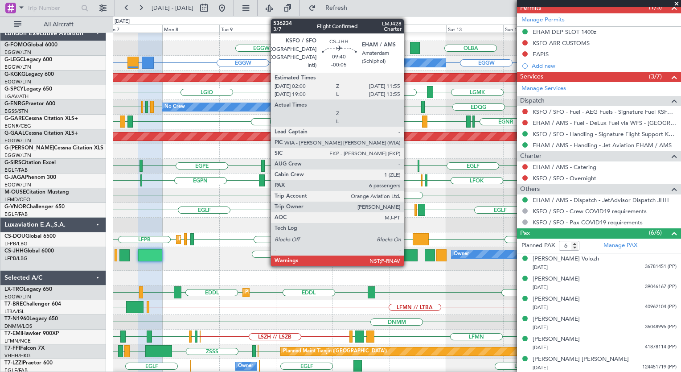
click at [408, 260] on div at bounding box center [406, 255] width 24 height 12
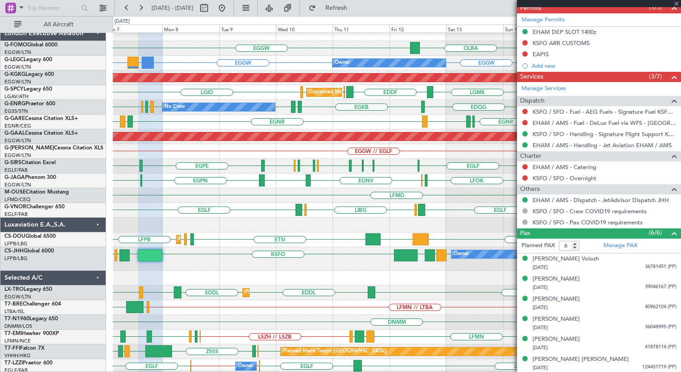
type input "-00:05"
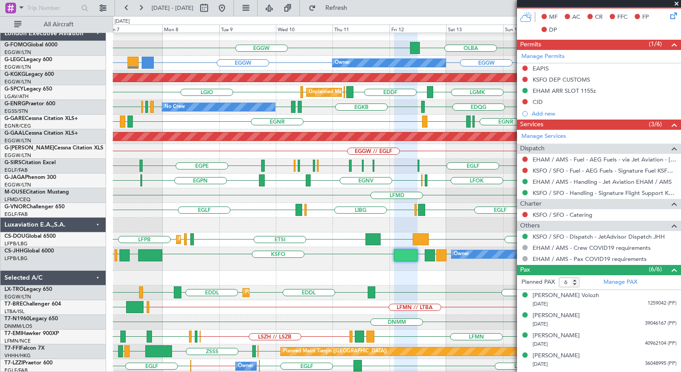
scroll to position [294, 0]
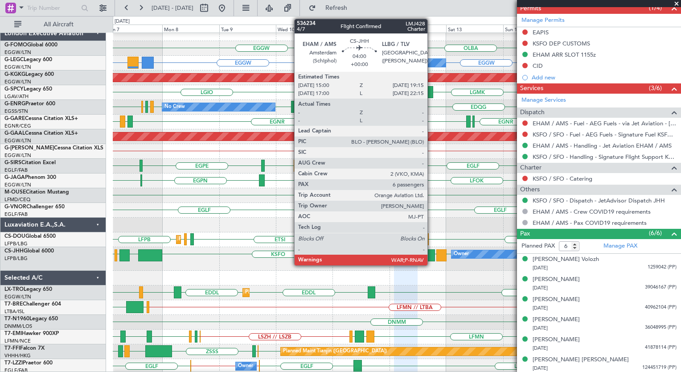
click at [432, 256] on div at bounding box center [430, 255] width 10 height 12
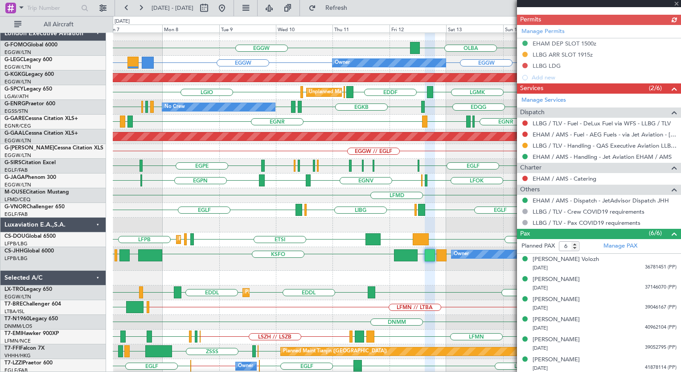
scroll to position [284, 0]
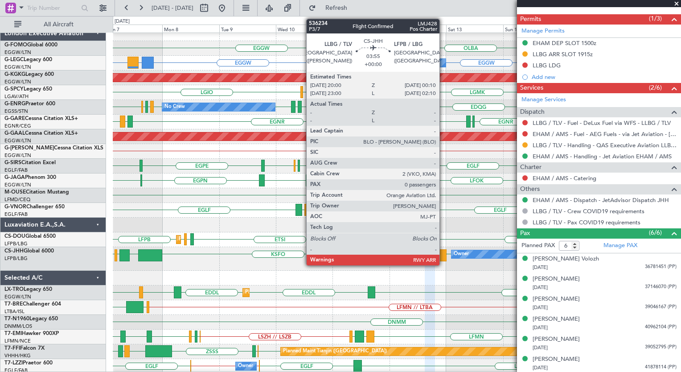
click at [444, 257] on div at bounding box center [442, 255] width 10 height 12
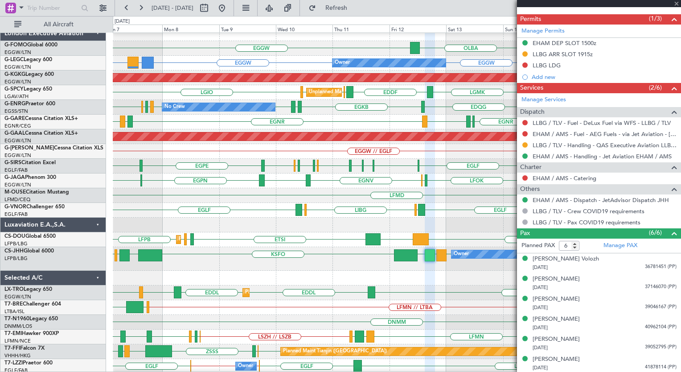
type input "0"
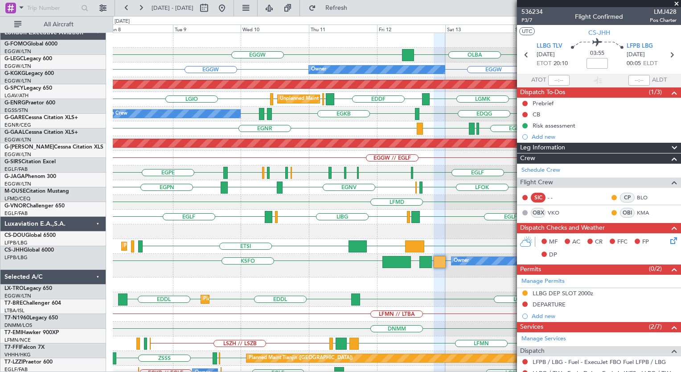
scroll to position [0, 0]
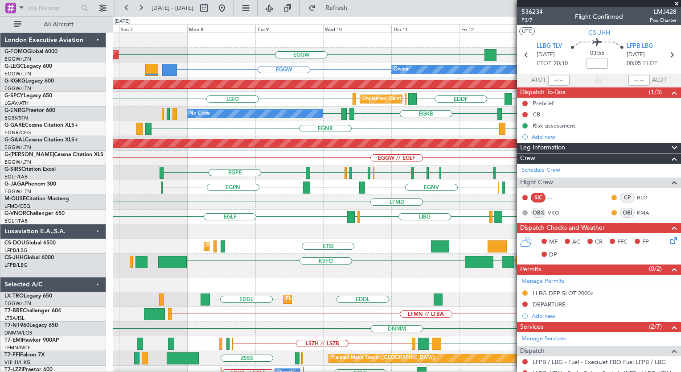
click at [400, 282] on div "KTEB // EGGW EGGW [GEOGRAPHIC_DATA] EGGW Planned Maint [GEOGRAPHIC_DATA] ([GEOG…" at bounding box center [397, 221] width 568 height 377
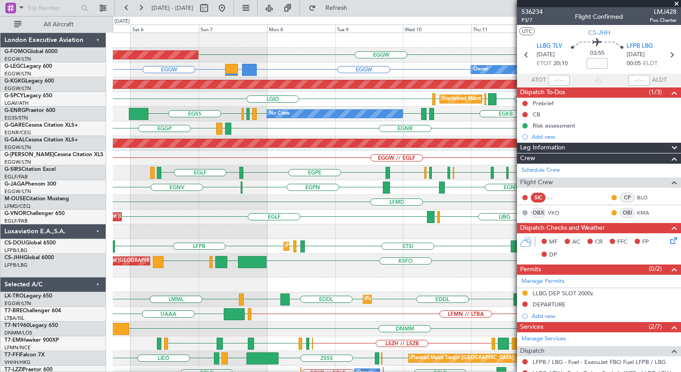
click at [389, 288] on div "Planned Maint [GEOGRAPHIC_DATA] ([GEOGRAPHIC_DATA]) [GEOGRAPHIC_DATA] EGGW EGGW…" at bounding box center [397, 221] width 568 height 377
click at [229, 7] on button at bounding box center [222, 8] width 14 height 14
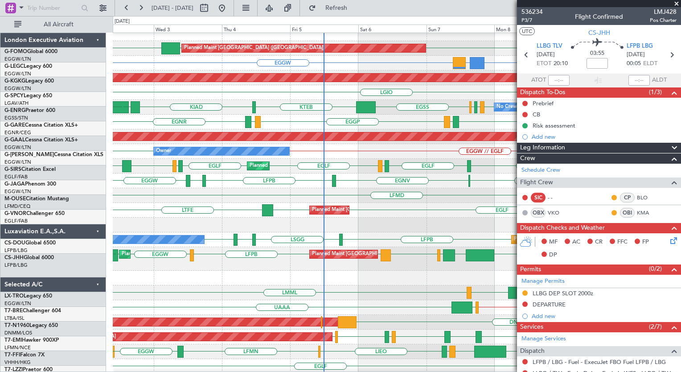
scroll to position [8, 0]
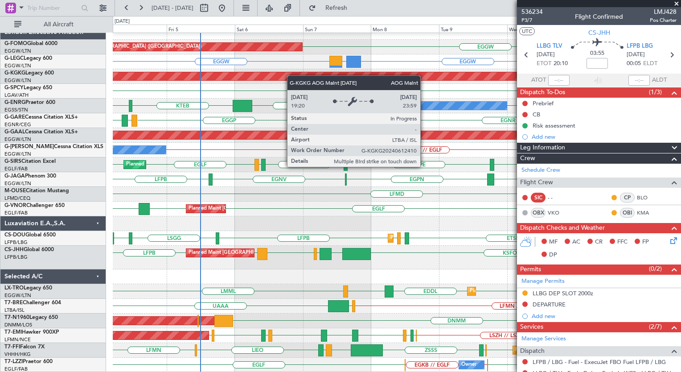
click at [269, 75] on div "Planned Maint [GEOGRAPHIC_DATA] ([GEOGRAPHIC_DATA]) EGGW Owner EGGW EGGW HECA o…" at bounding box center [397, 198] width 568 height 347
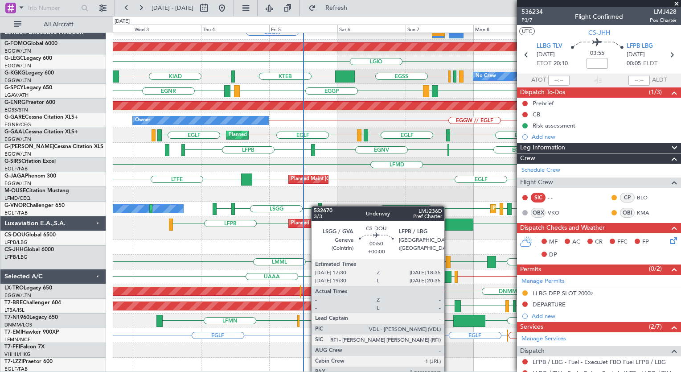
scroll to position [37, 0]
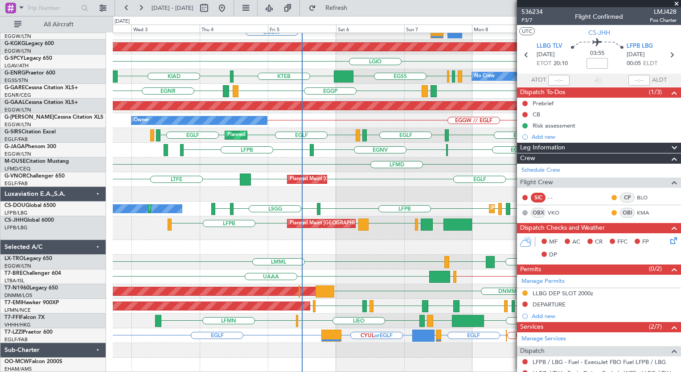
click at [314, 206] on div "EGGW Planned Maint [GEOGRAPHIC_DATA] ([GEOGRAPHIC_DATA]) [GEOGRAPHIC_DATA] EGGW…" at bounding box center [397, 184] width 568 height 377
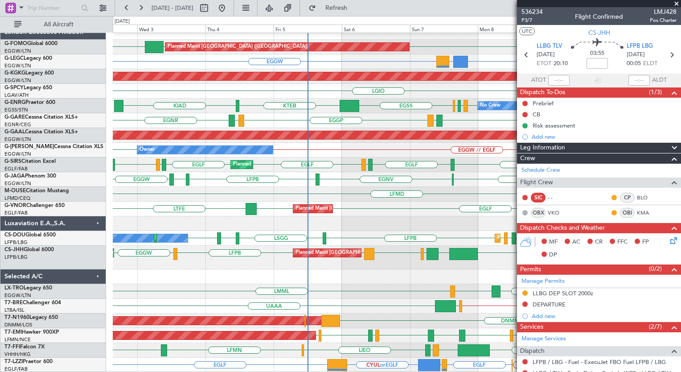
click at [276, 227] on div "Planned Maint [GEOGRAPHIC_DATA] ([GEOGRAPHIC_DATA]) KTEB EGGW EGGW EGGW EGGW HE…" at bounding box center [397, 198] width 568 height 347
click at [675, 3] on span at bounding box center [676, 4] width 9 height 8
